Goal: Task Accomplishment & Management: Use online tool/utility

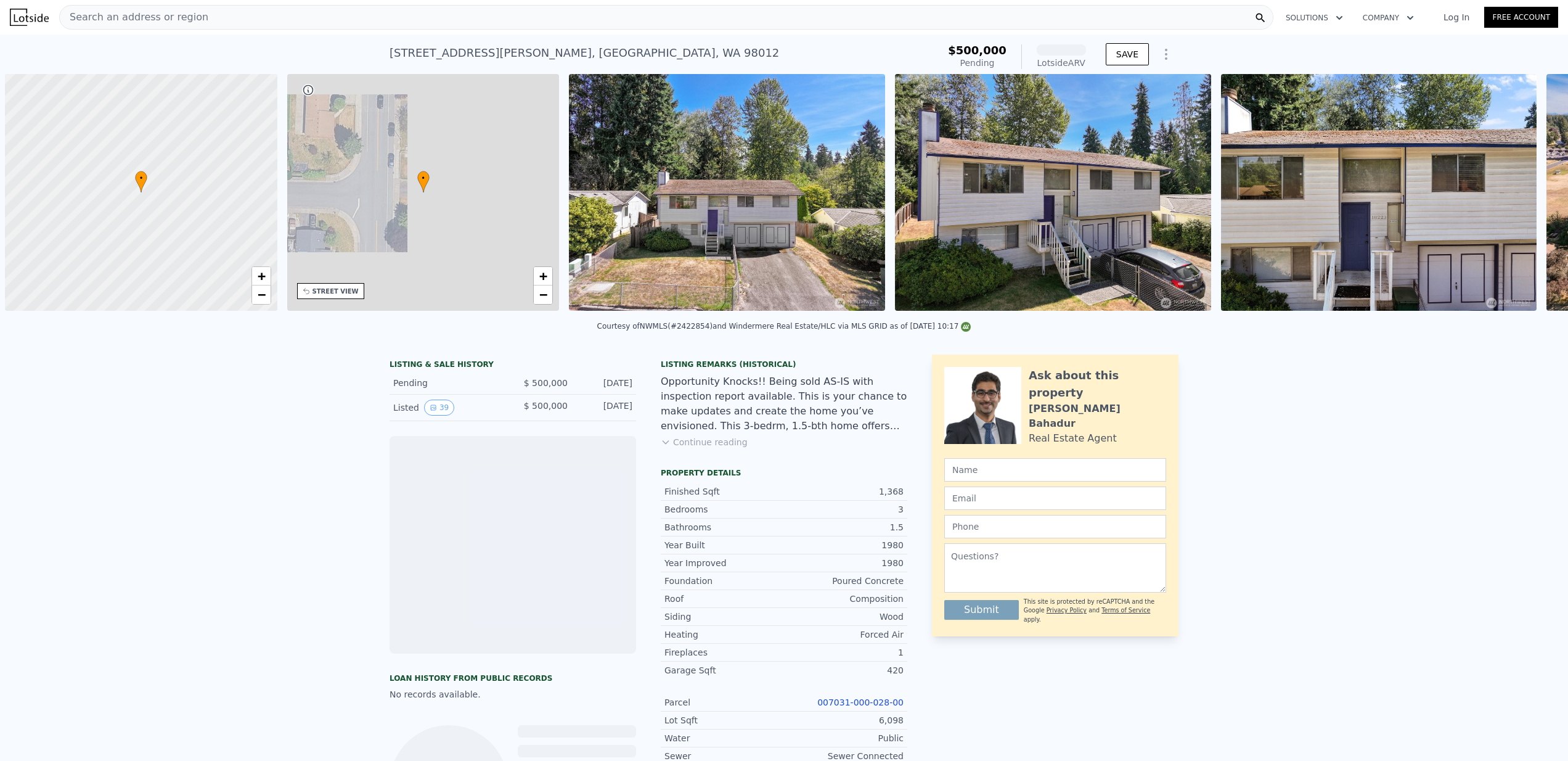
scroll to position [0, 5]
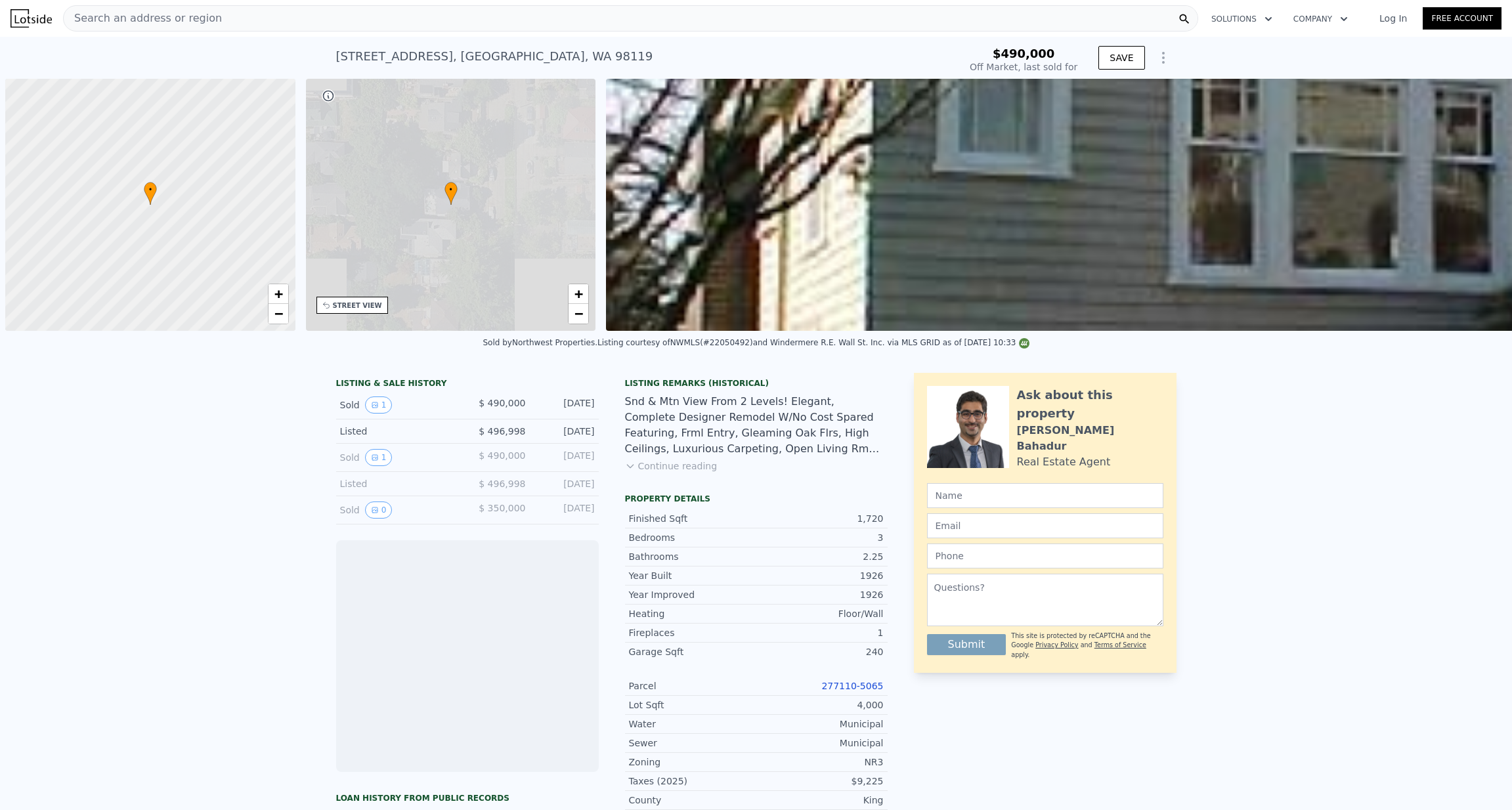
scroll to position [0, 5]
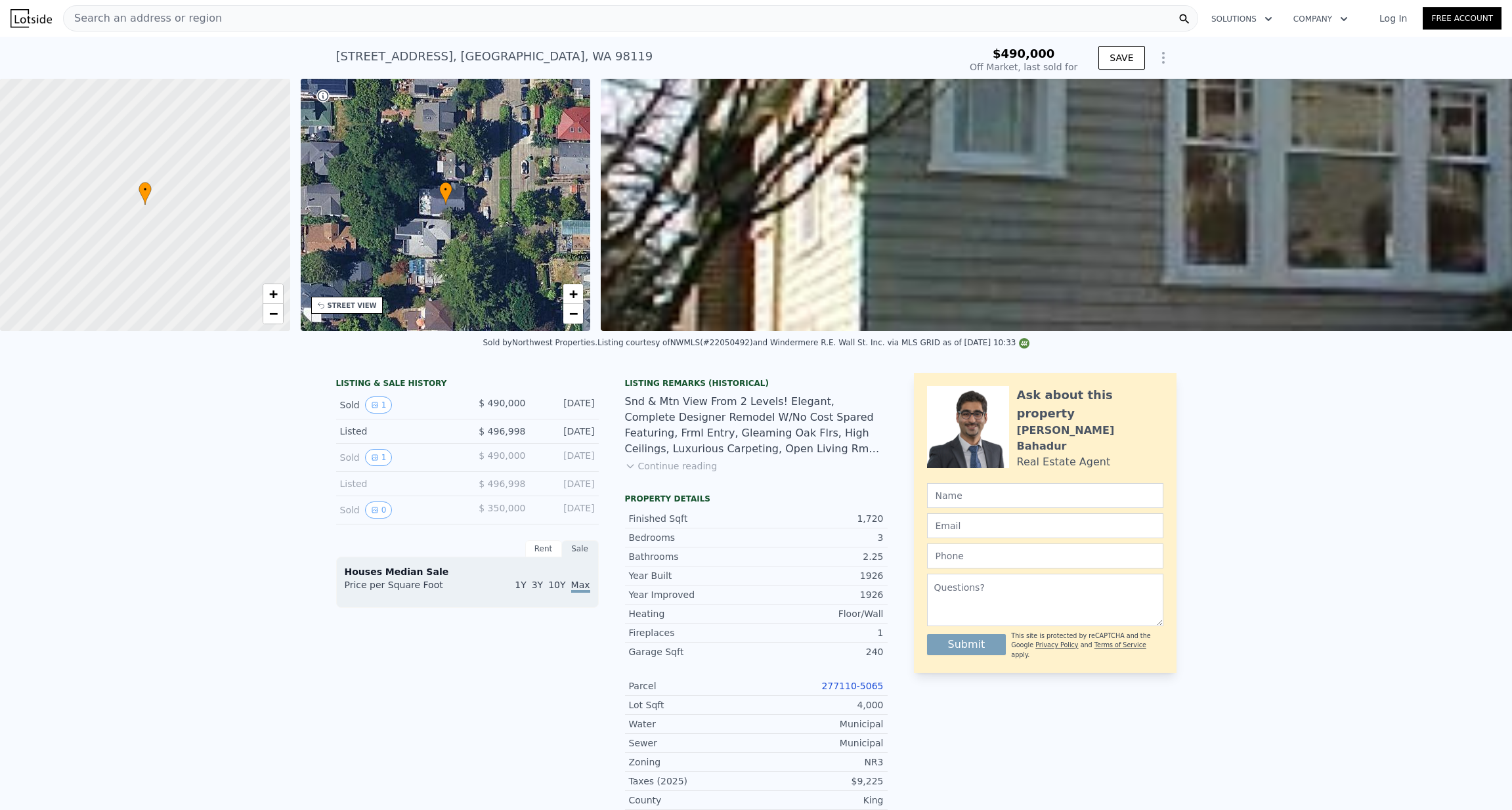
type input "-$ 539,135"
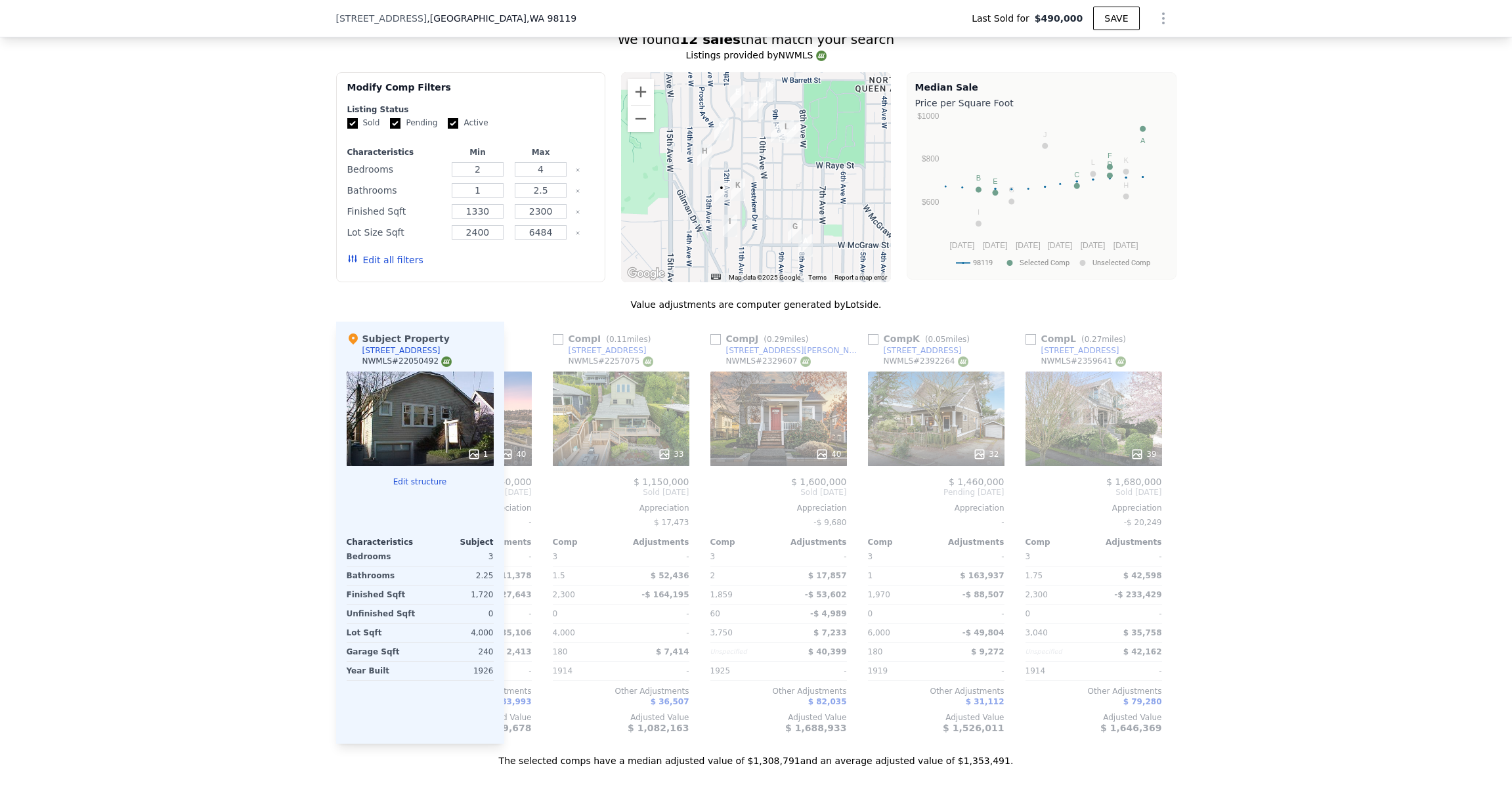
scroll to position [0, 1230]
click at [780, 424] on div "40" at bounding box center [776, 419] width 136 height 95
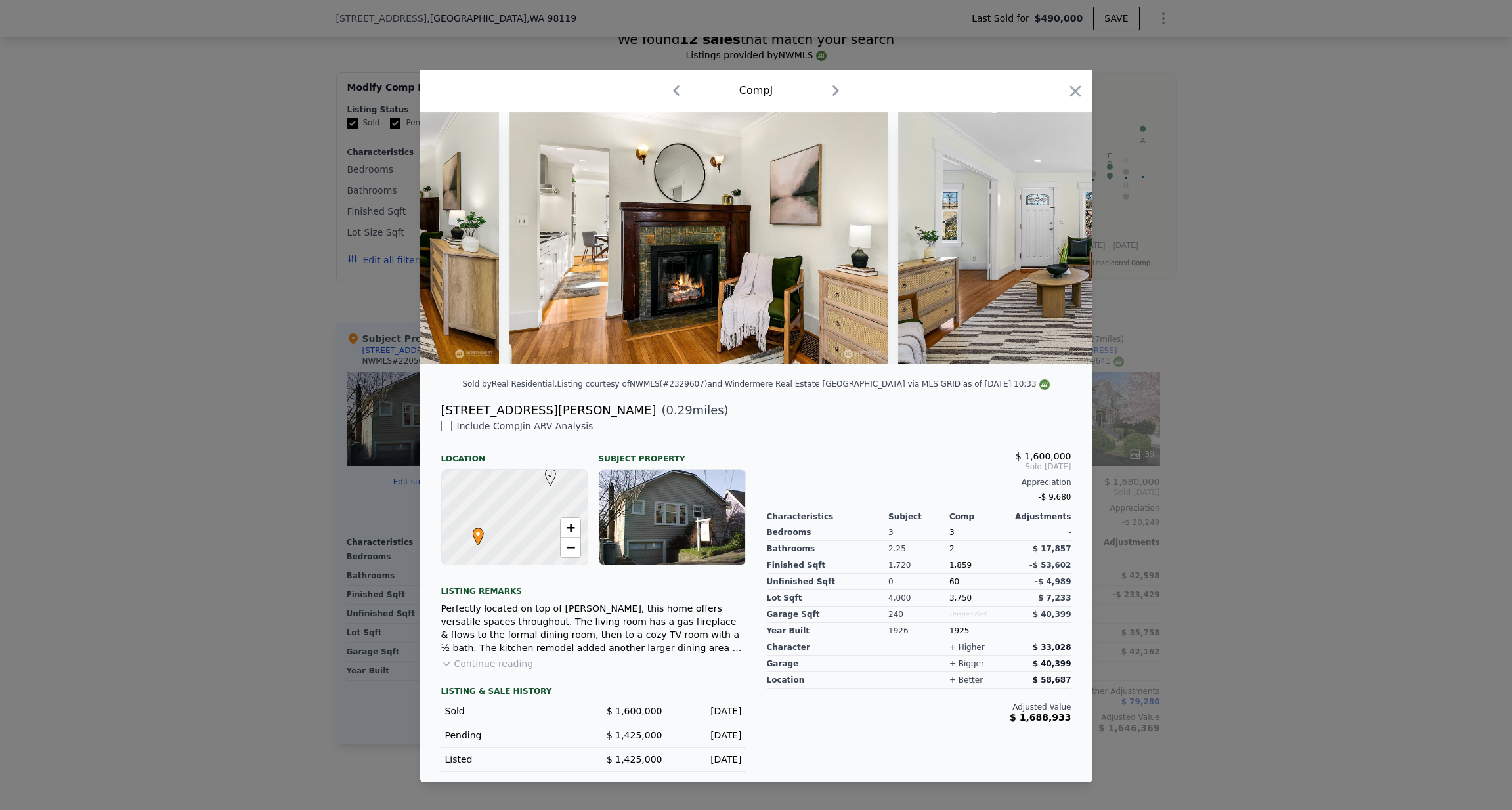
scroll to position [0, 737]
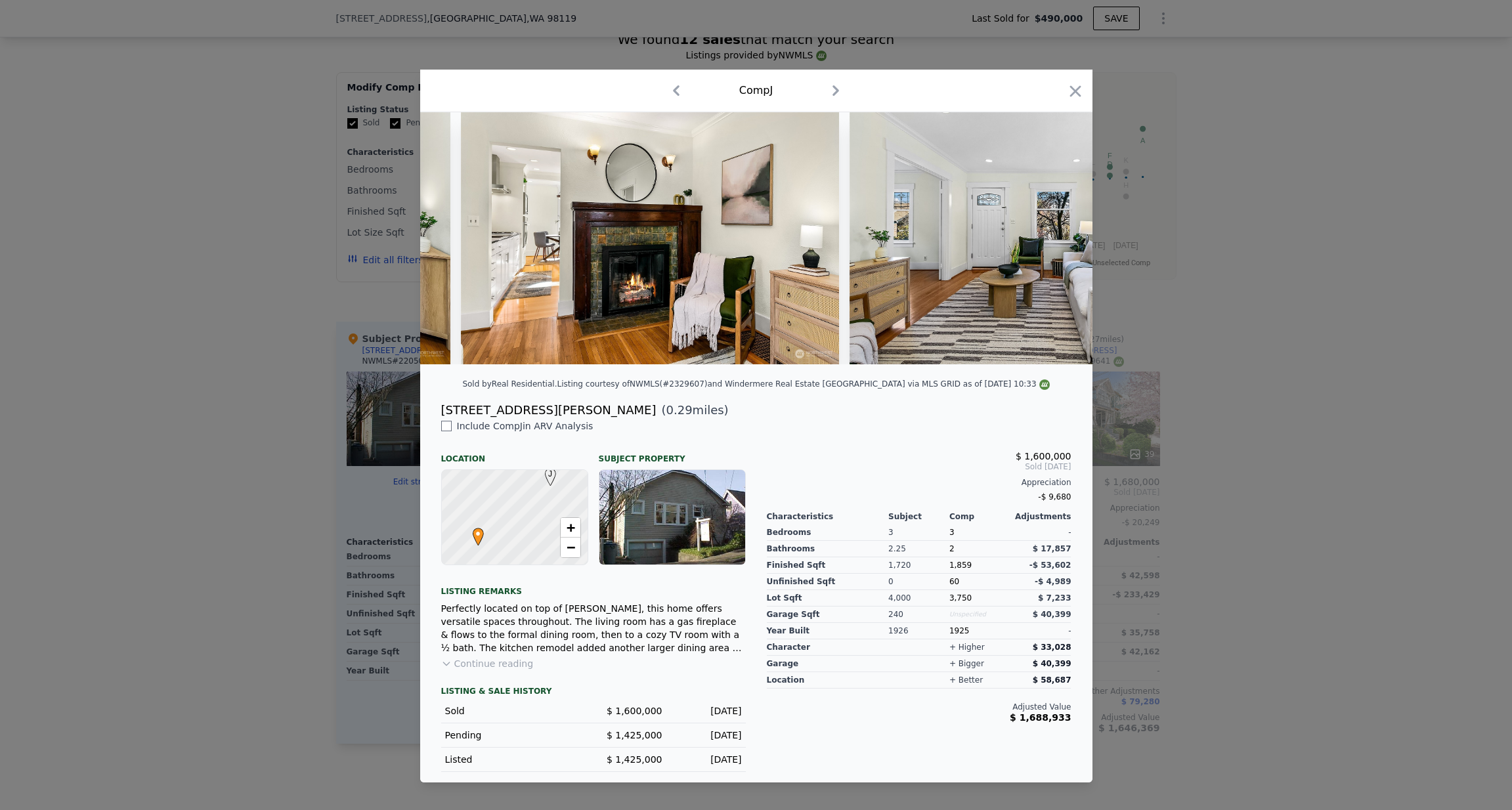
click at [1210, 388] on div at bounding box center [756, 405] width 1512 height 810
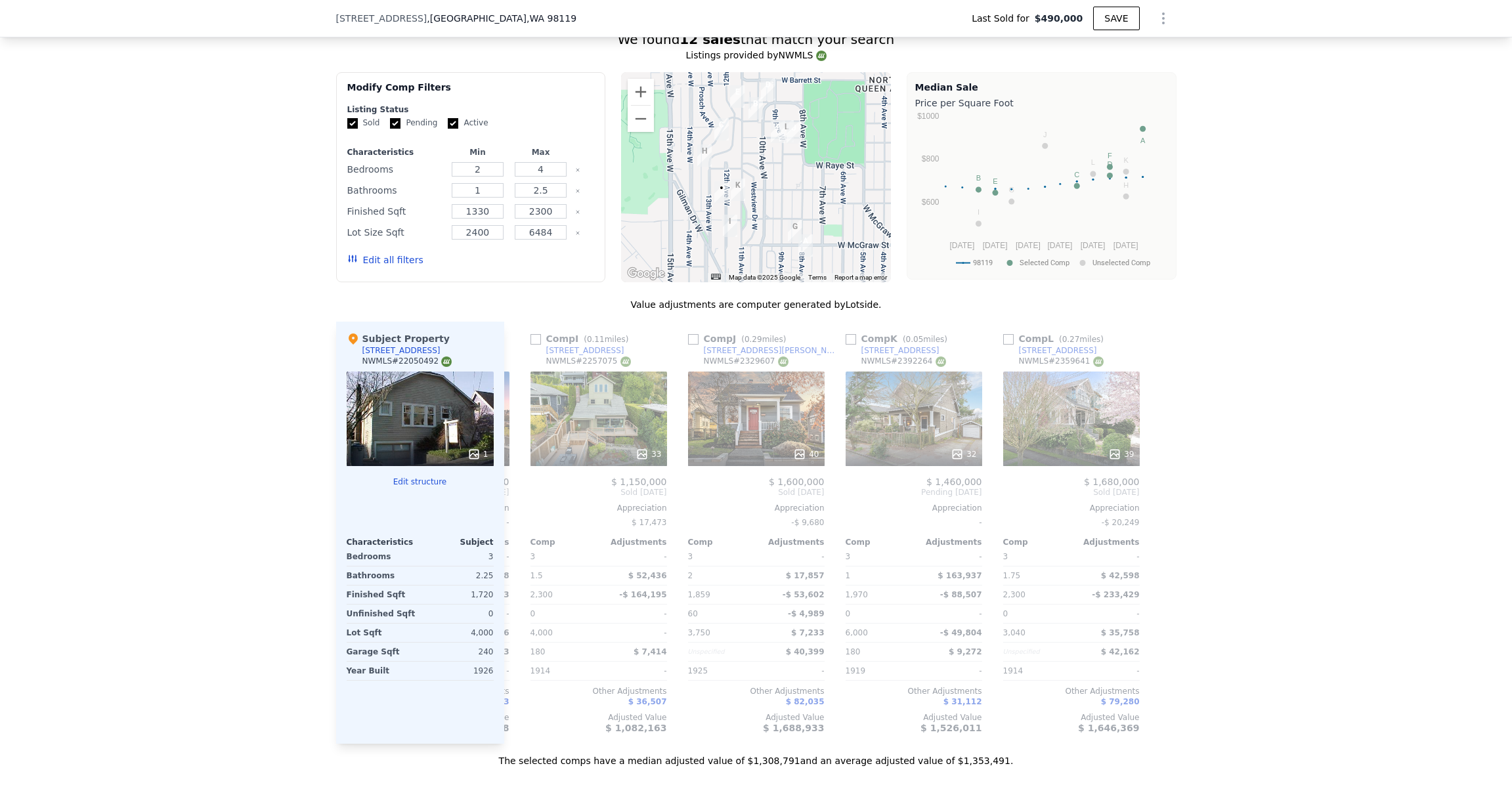
scroll to position [0, 1250]
click at [913, 446] on div at bounding box center [913, 454] width 136 height 24
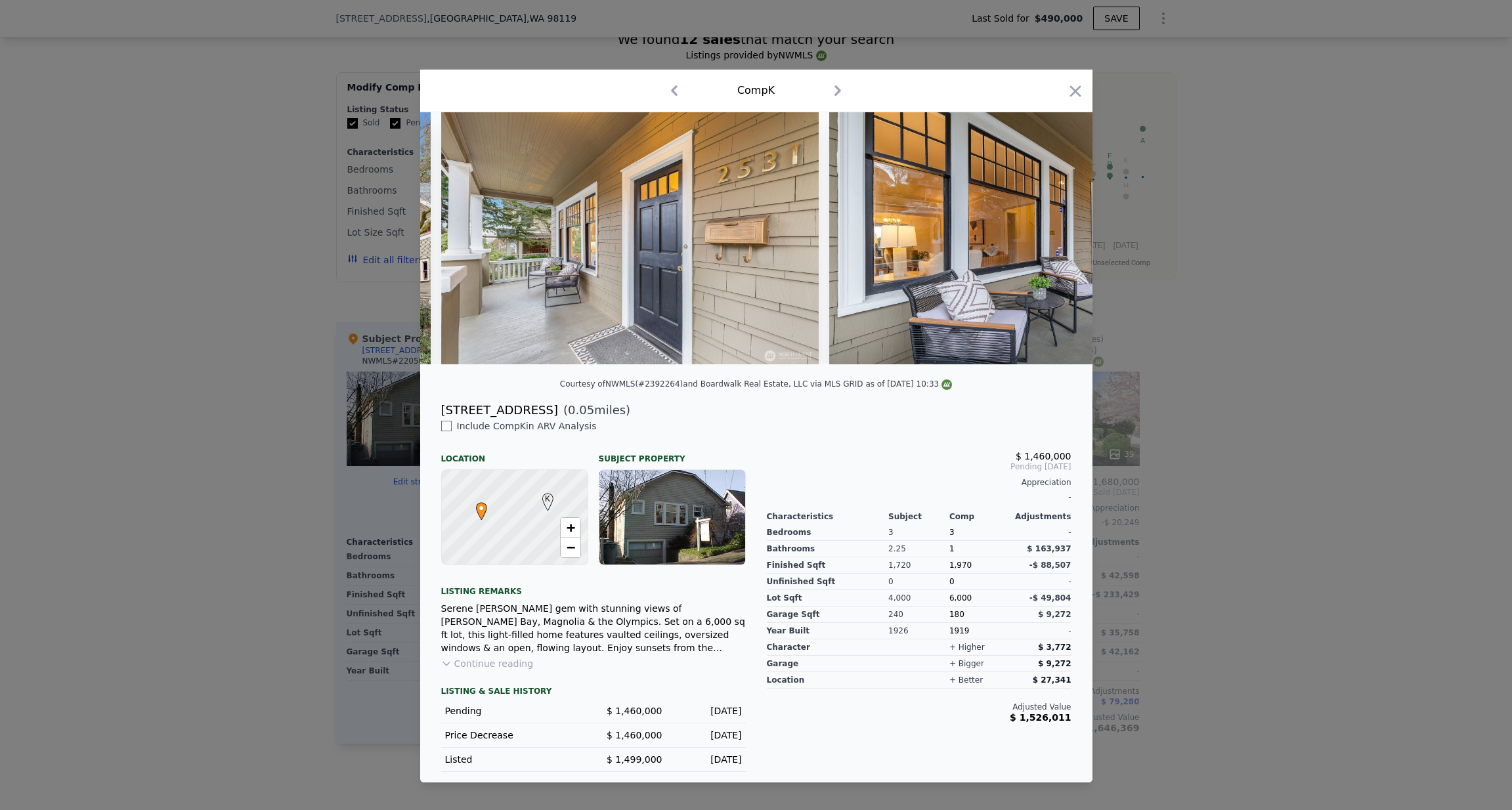
scroll to position [0, 3416]
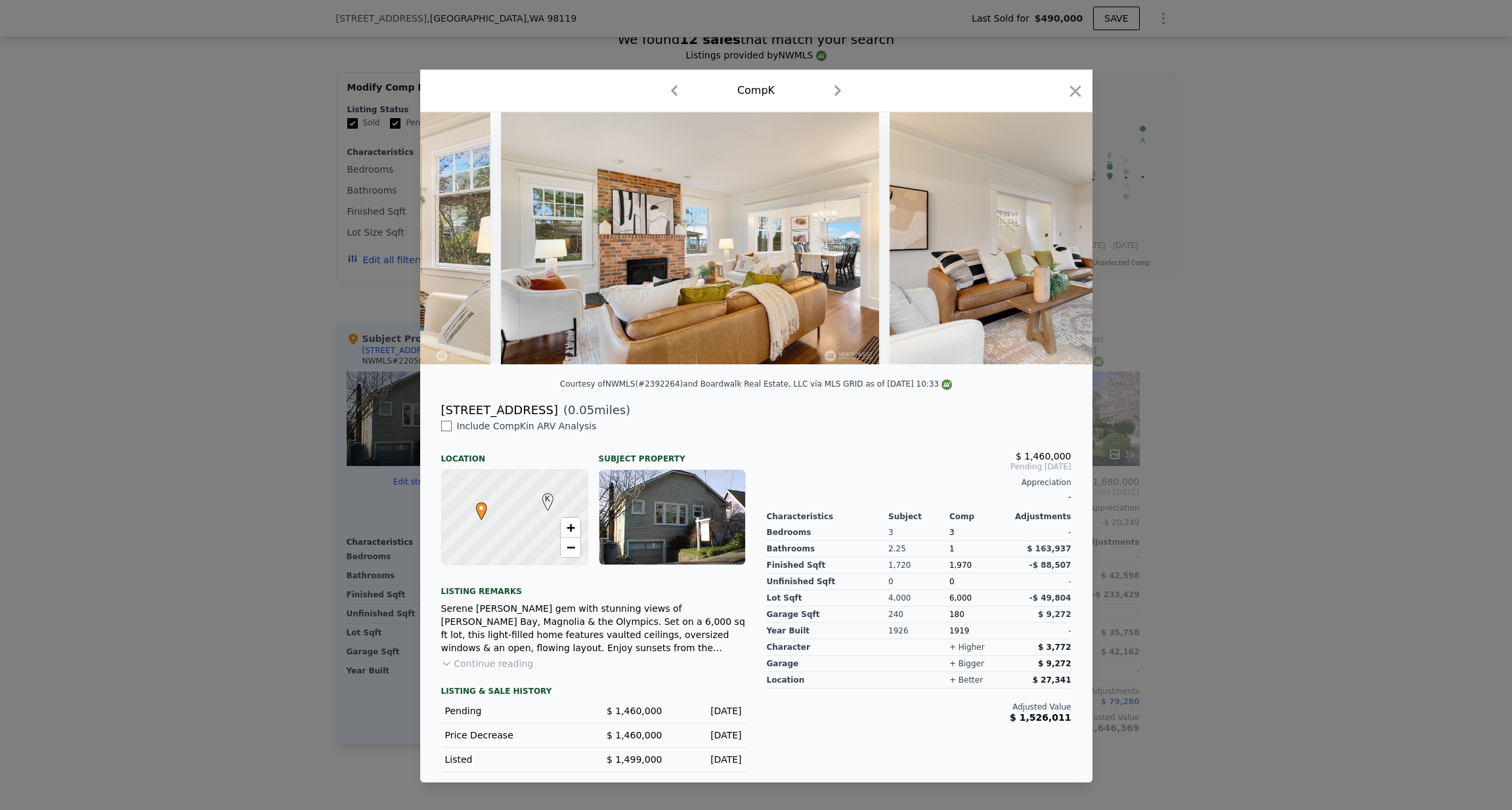
click at [1198, 367] on div at bounding box center [756, 405] width 1512 height 810
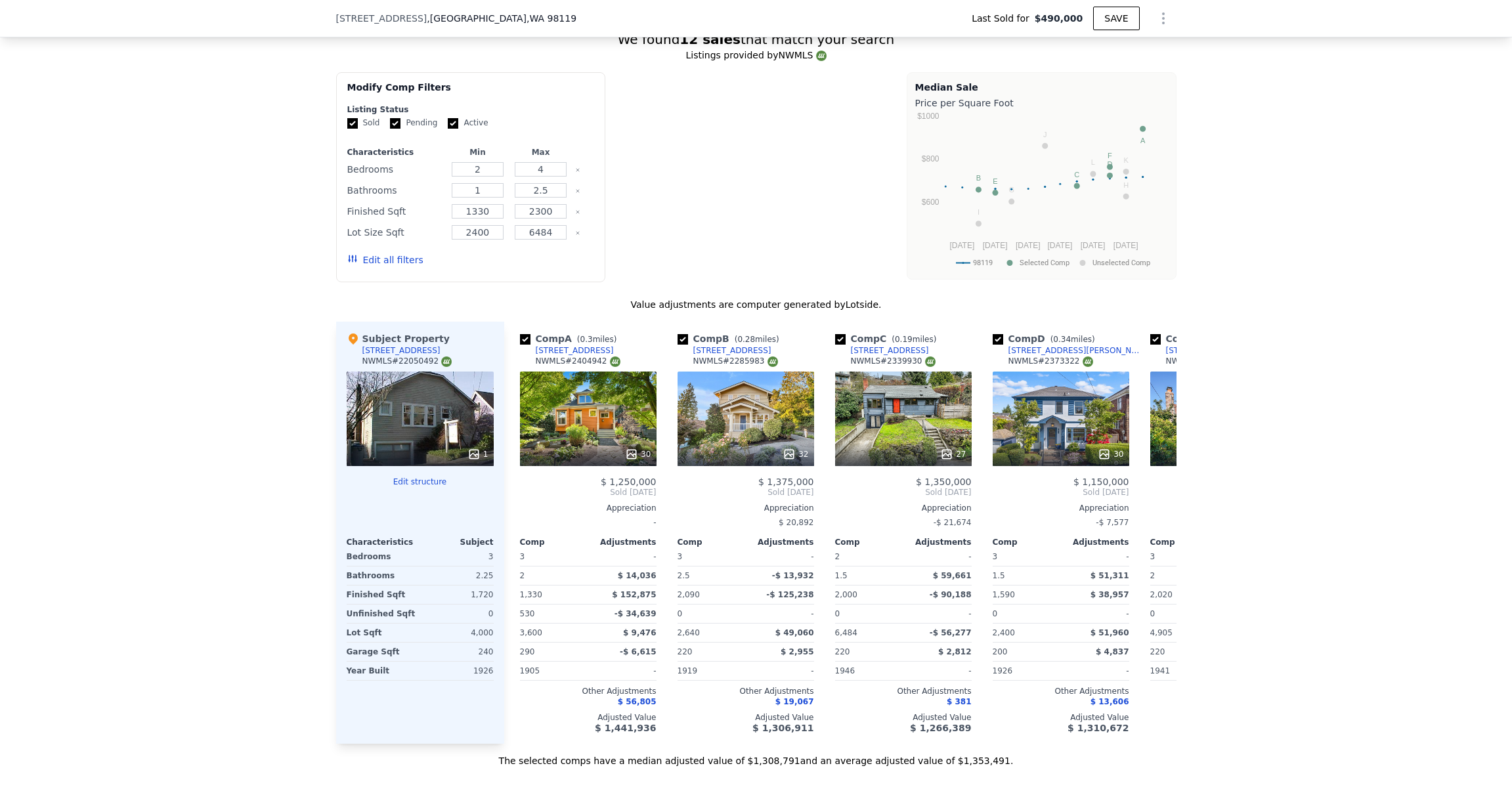
type input "$ 1,352,000"
type input "$ 713,092"
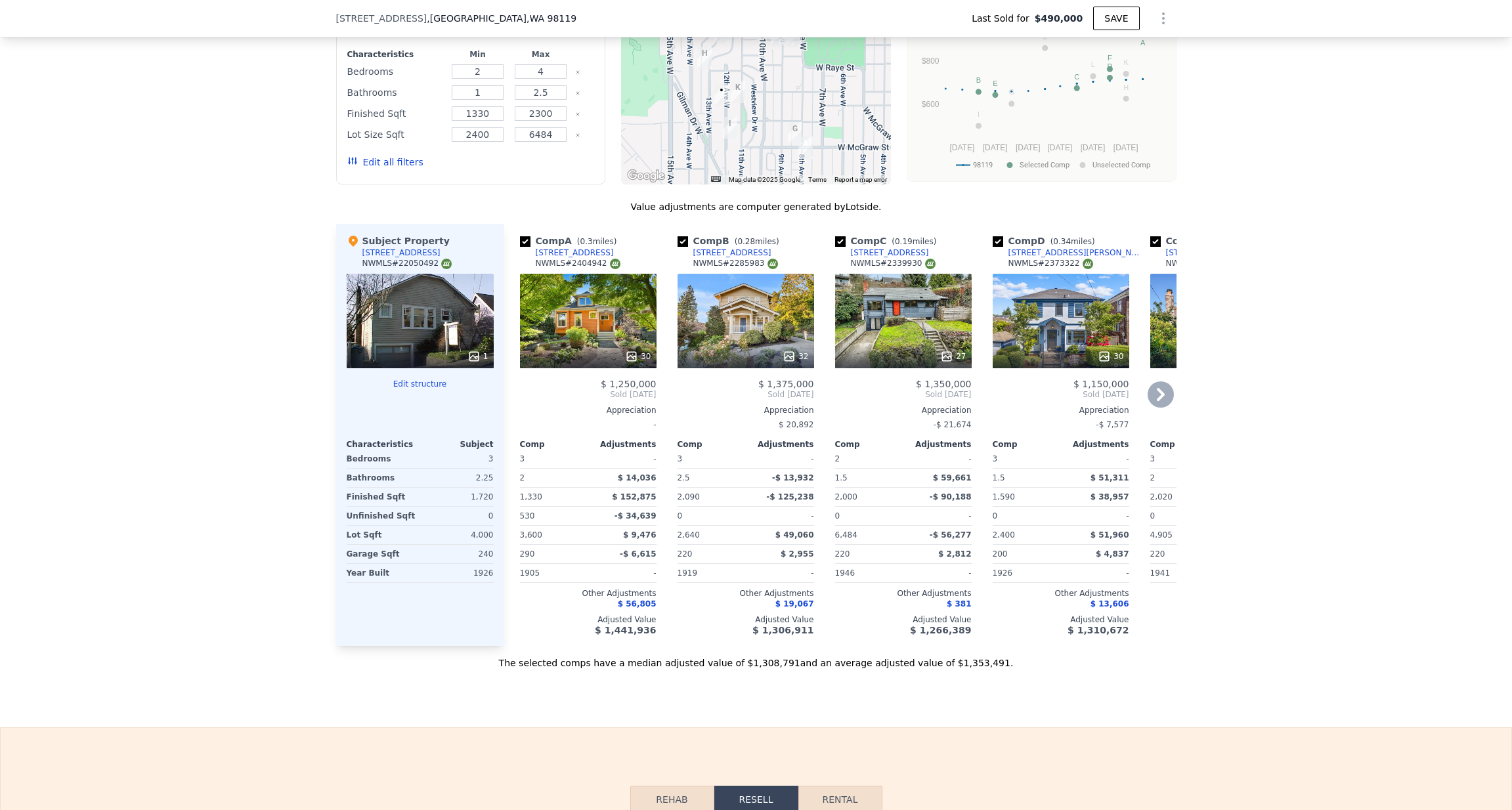
scroll to position [1323, 0]
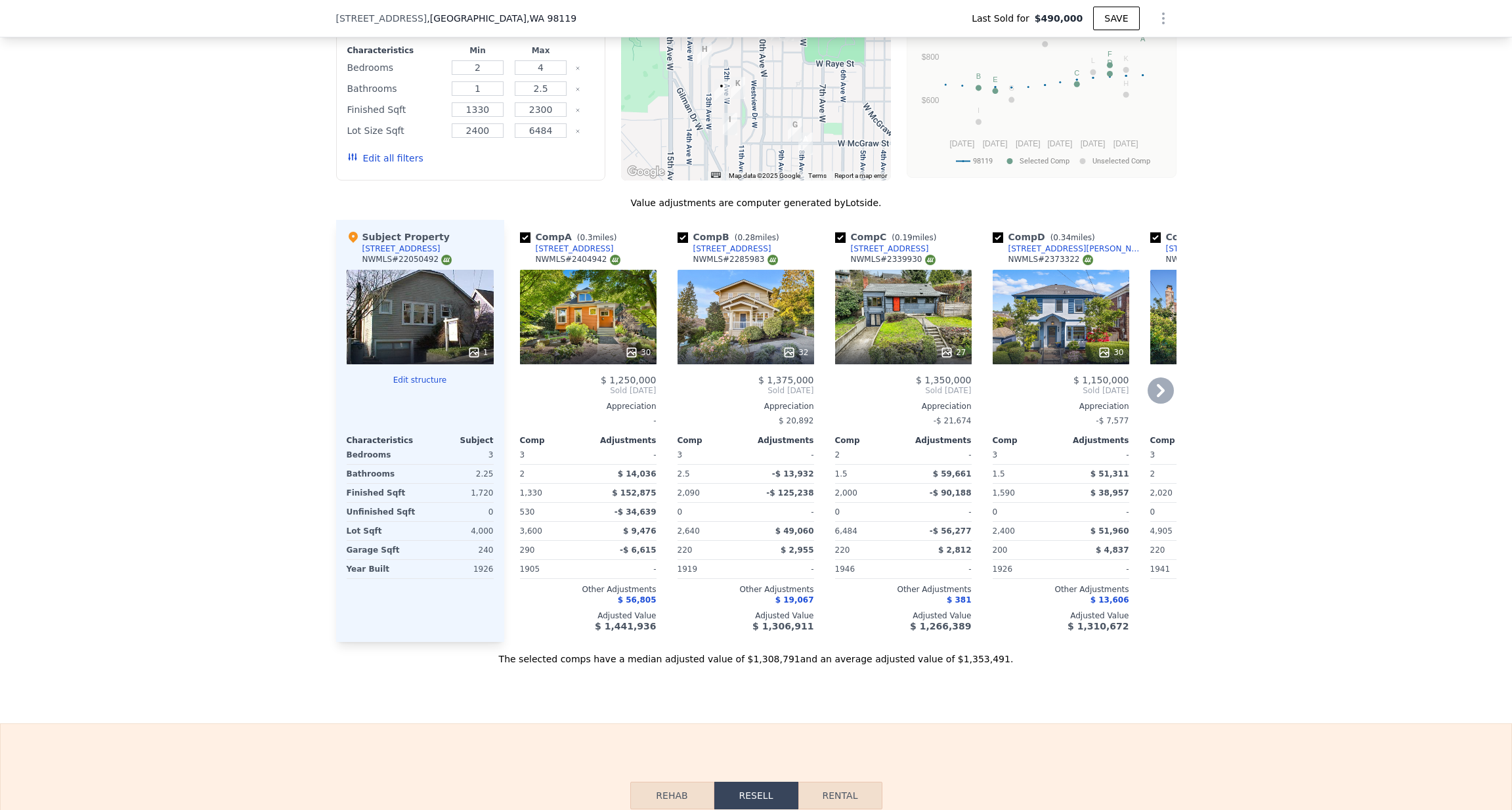
click at [1163, 398] on icon at bounding box center [1160, 390] width 26 height 26
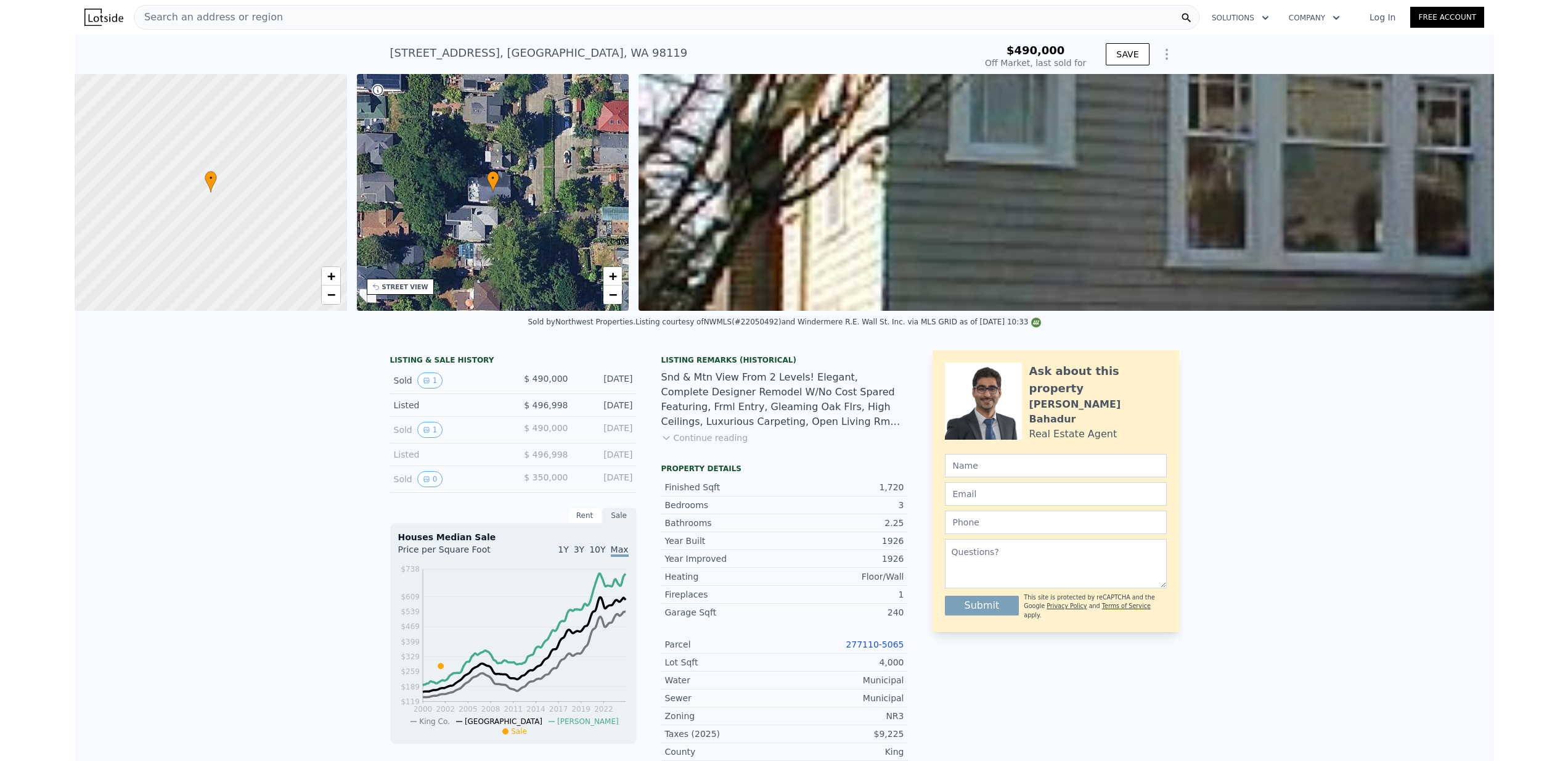
scroll to position [0, 0]
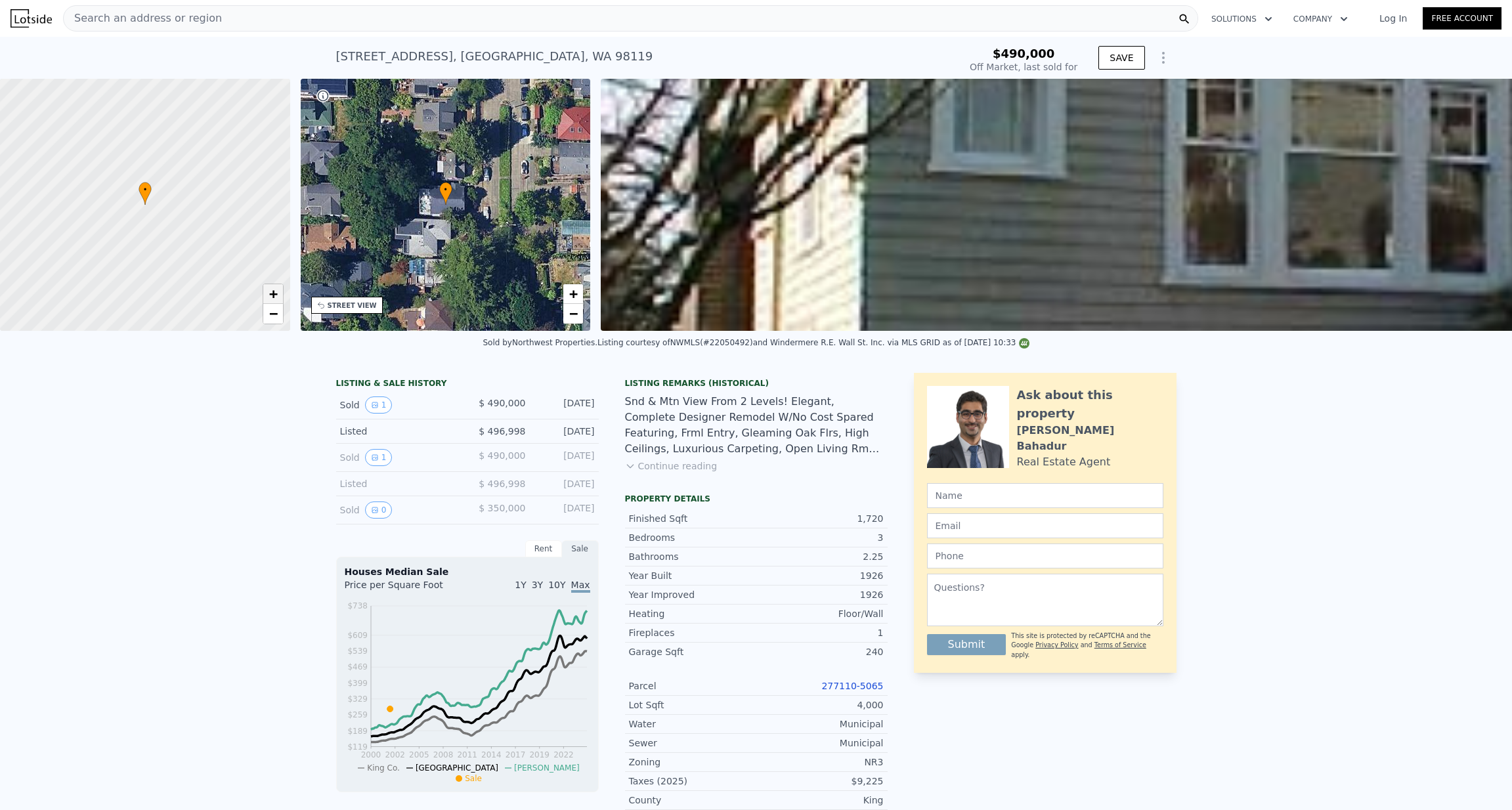
click at [271, 292] on span "+" at bounding box center [272, 293] width 8 height 16
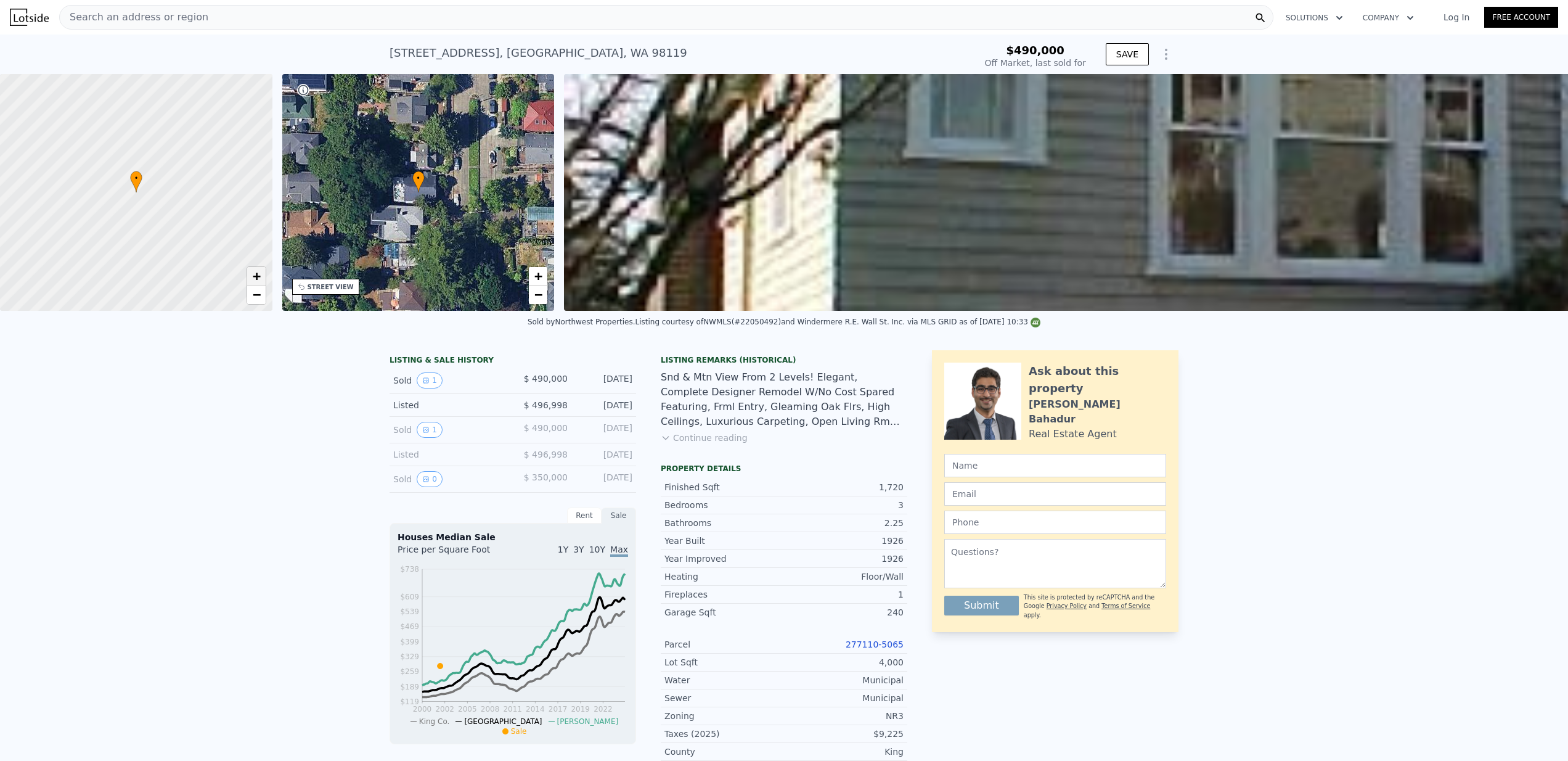
click at [259, 275] on span "+" at bounding box center [256, 276] width 8 height 15
click at [260, 292] on link "−" at bounding box center [256, 294] width 18 height 18
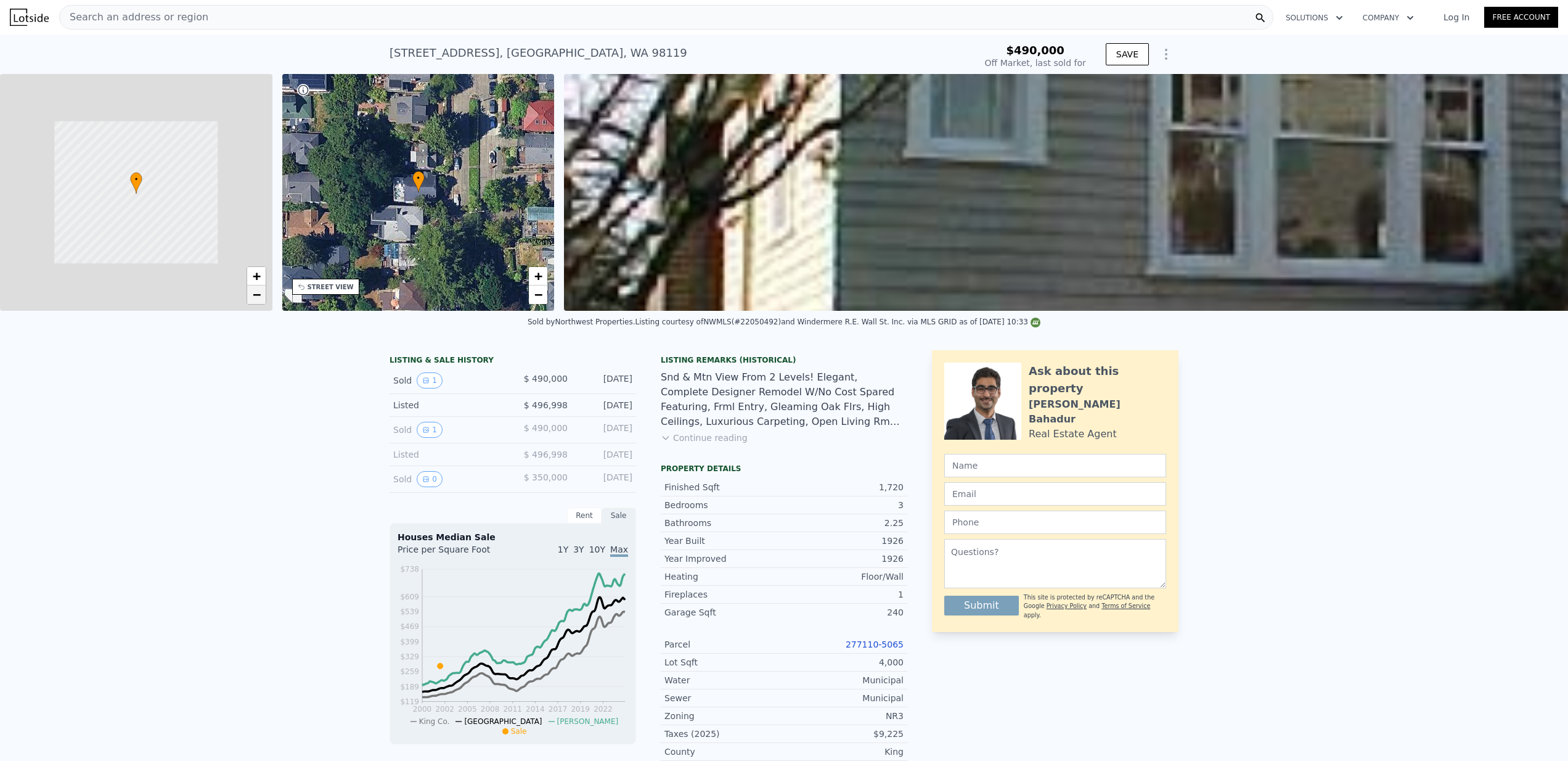
click at [260, 292] on link "−" at bounding box center [256, 294] width 18 height 18
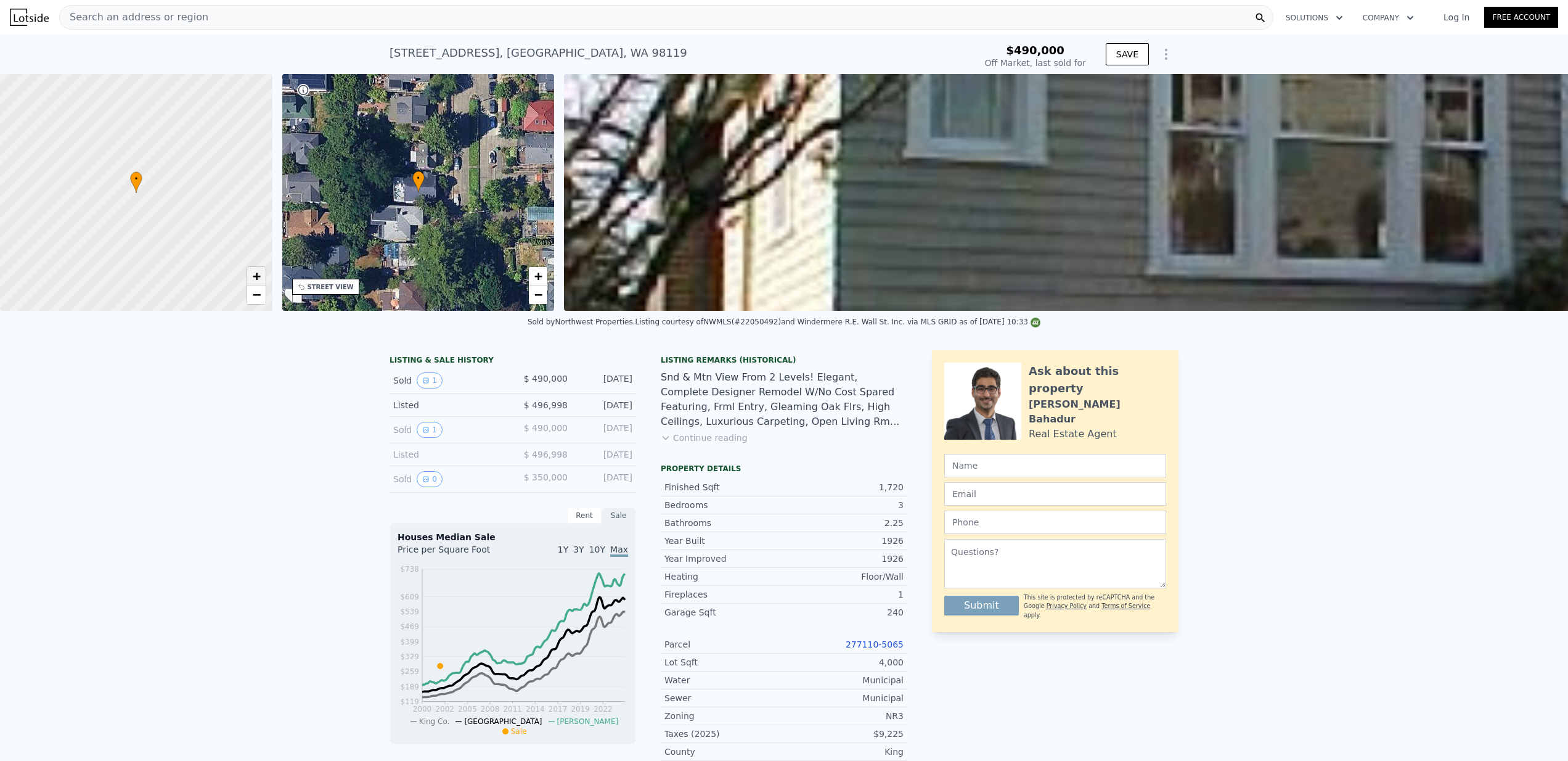
click at [260, 270] on link "+" at bounding box center [256, 276] width 18 height 18
click at [265, 307] on div at bounding box center [136, 193] width 326 height 284
click at [260, 299] on link "−" at bounding box center [256, 294] width 18 height 18
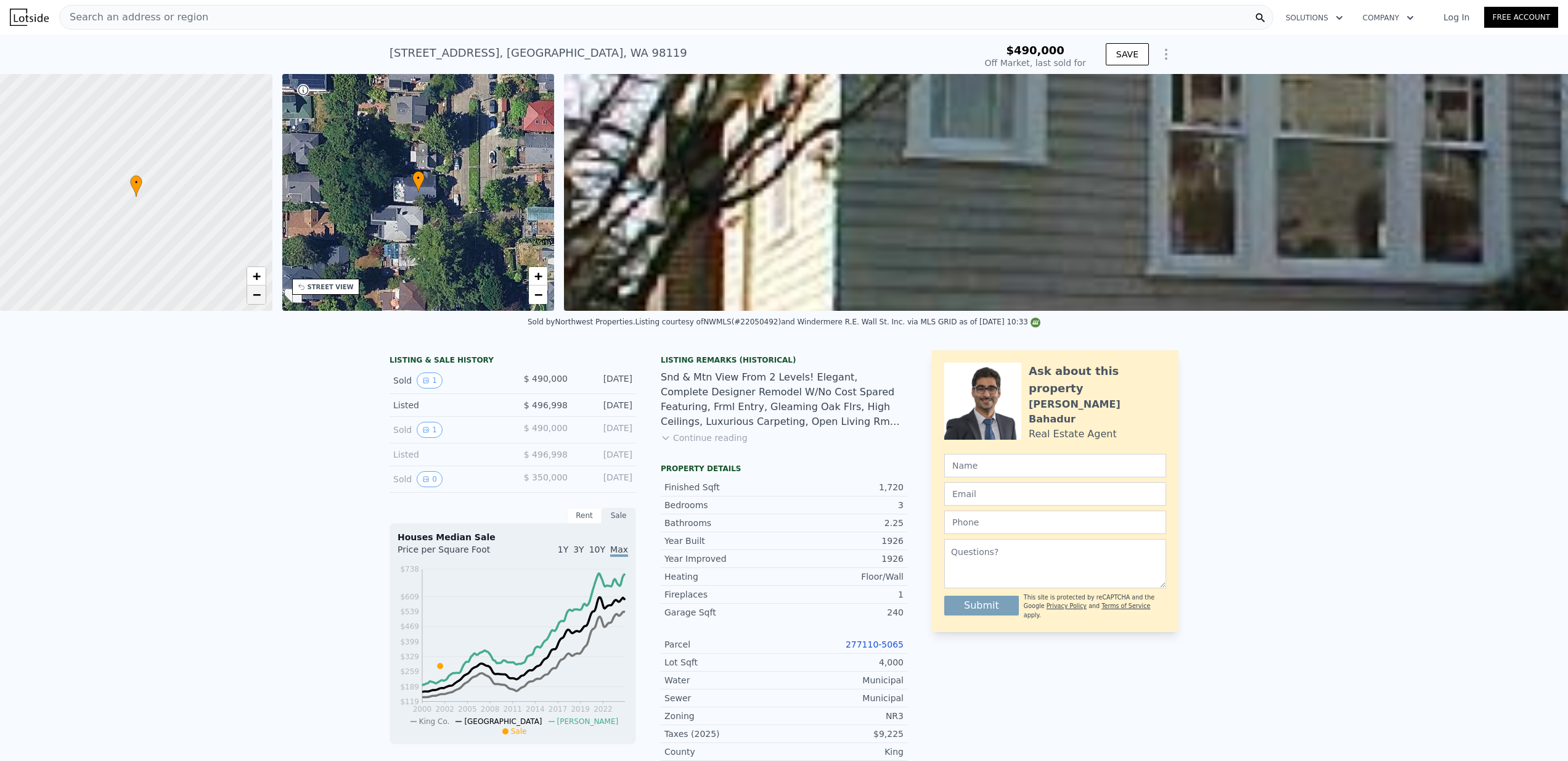
click at [260, 299] on link "−" at bounding box center [256, 294] width 18 height 18
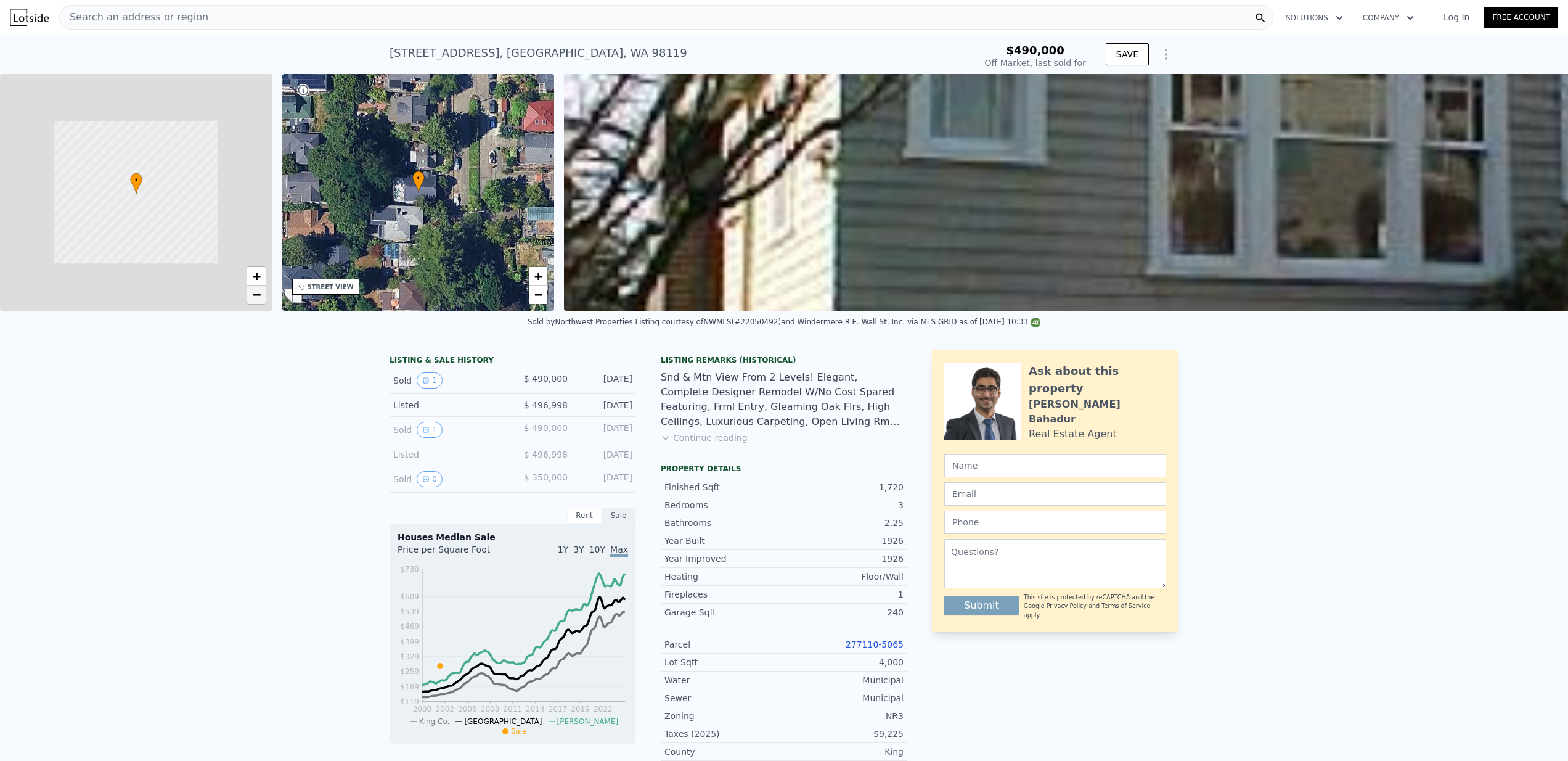
click at [260, 299] on link "−" at bounding box center [256, 294] width 18 height 18
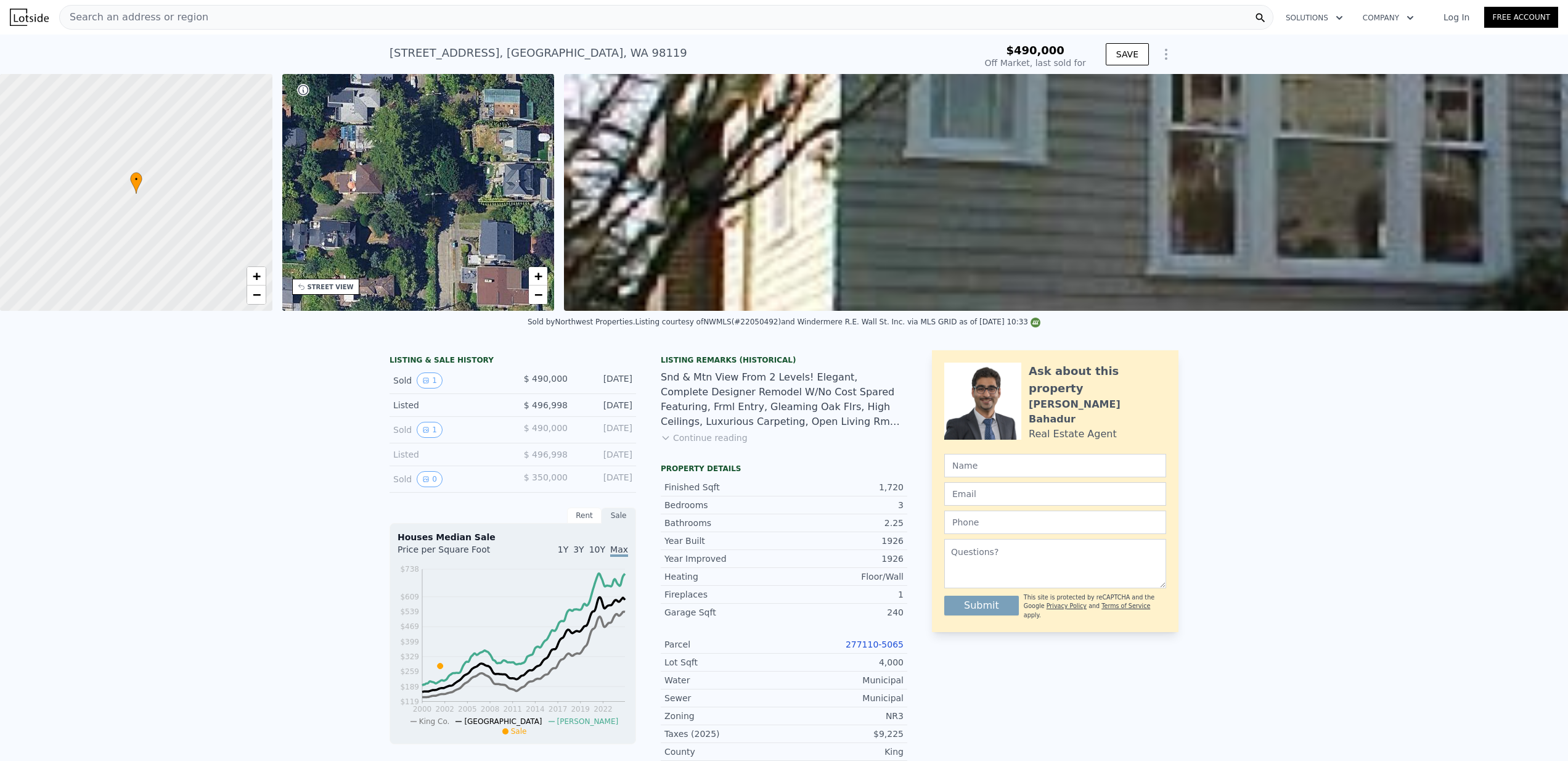
drag, startPoint x: 483, startPoint y: 255, endPoint x: 438, endPoint y: 142, distance: 121.6
click at [438, 142] on div "• + −" at bounding box center [418, 192] width 272 height 237
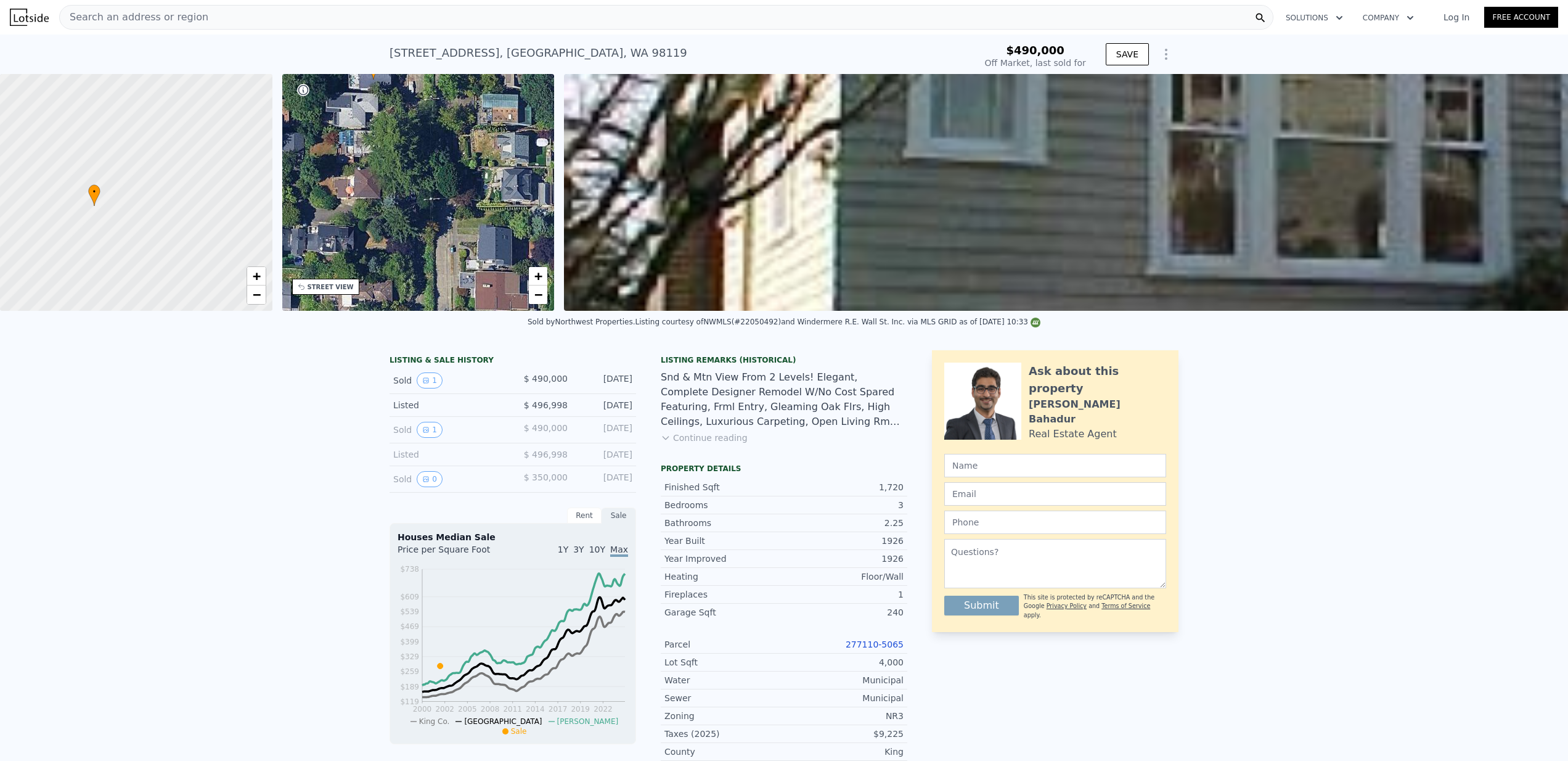
drag, startPoint x: 228, startPoint y: 256, endPoint x: 187, endPoint y: 268, distance: 42.7
click at [187, 268] on div at bounding box center [136, 193] width 326 height 284
